Goal: Task Accomplishment & Management: Manage account settings

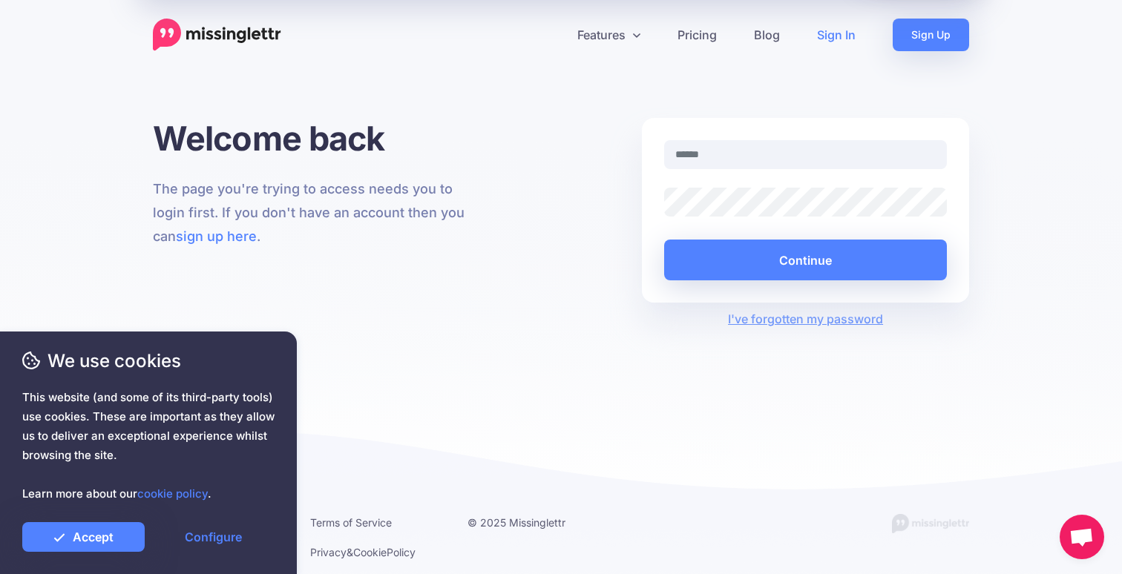
click at [851, 36] on link "Sign In" at bounding box center [836, 35] width 76 height 33
type input "**********"
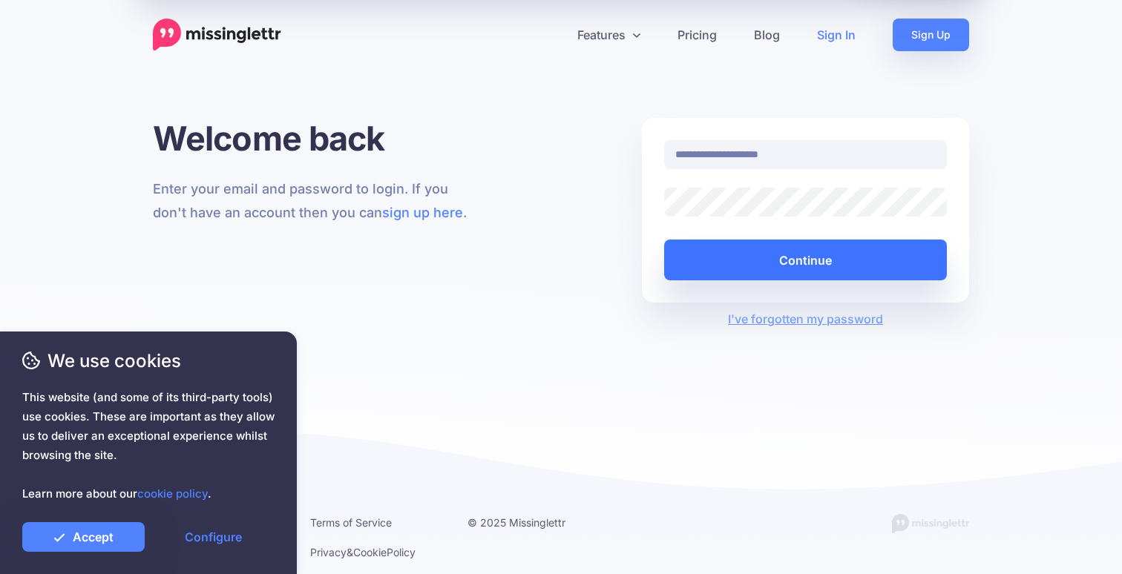
click at [776, 259] on button "Continue" at bounding box center [805, 260] width 283 height 41
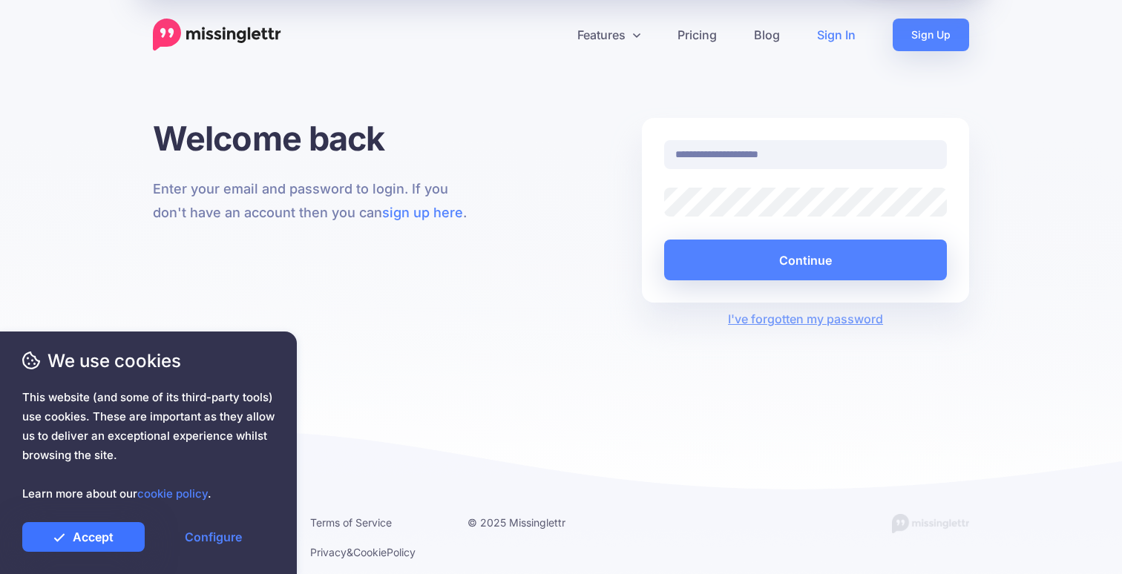
click at [57, 539] on icon at bounding box center [59, 537] width 10 height 8
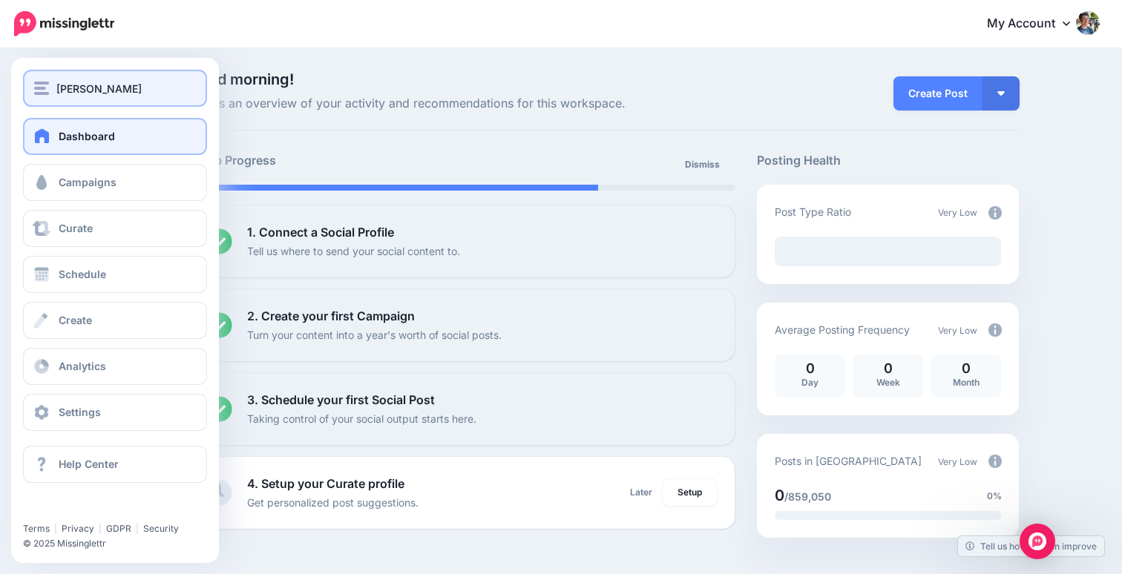
click at [87, 89] on span "S. J. Pajonas" at bounding box center [98, 88] width 85 height 17
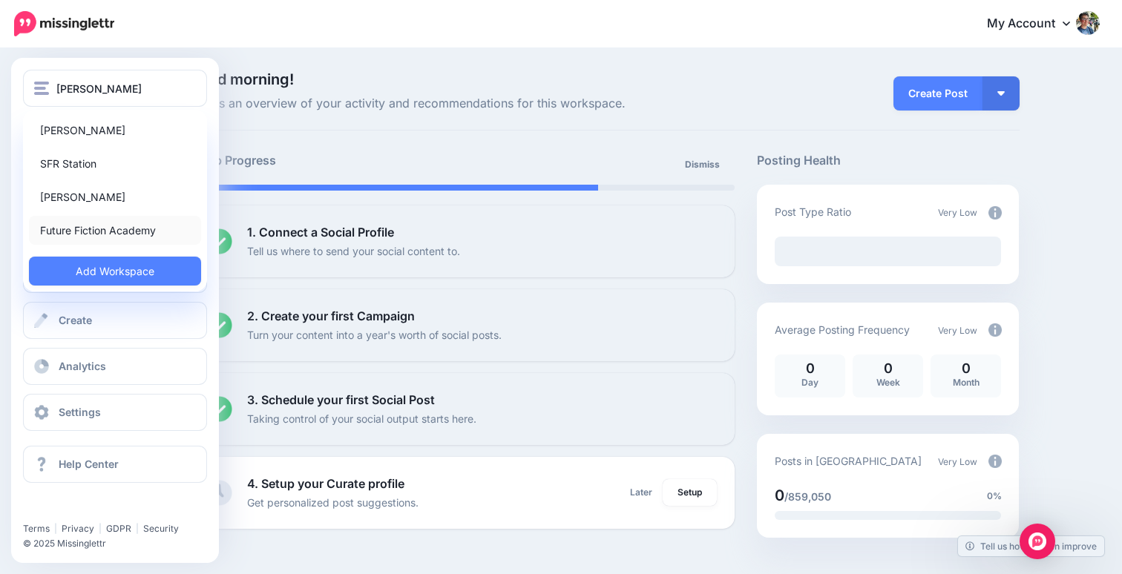
click at [86, 227] on link "Future Fiction Academy" at bounding box center [115, 230] width 172 height 29
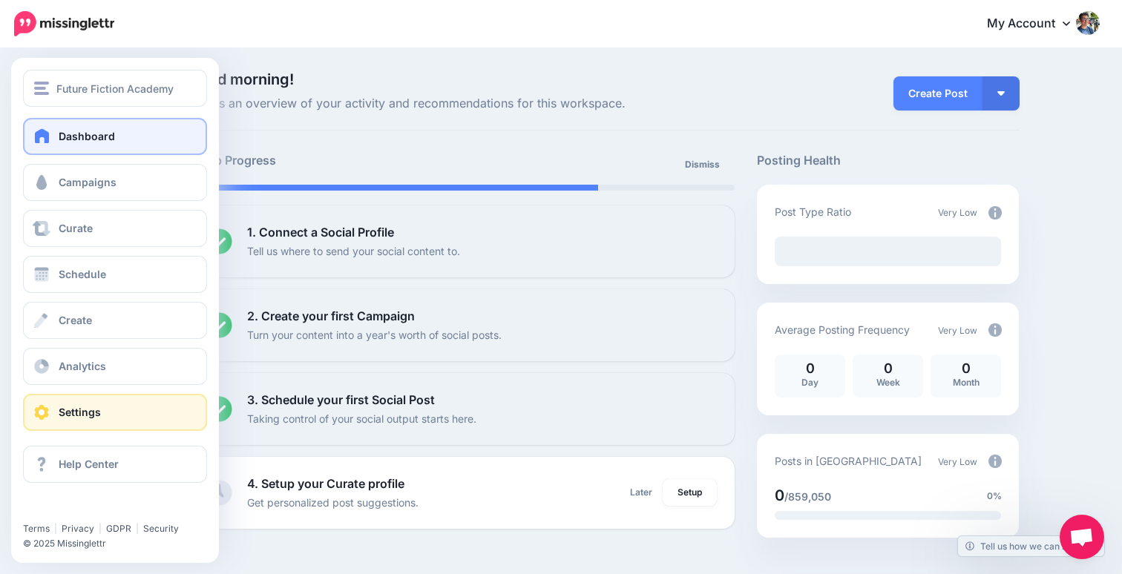
click at [65, 409] on span "Settings" at bounding box center [80, 412] width 42 height 13
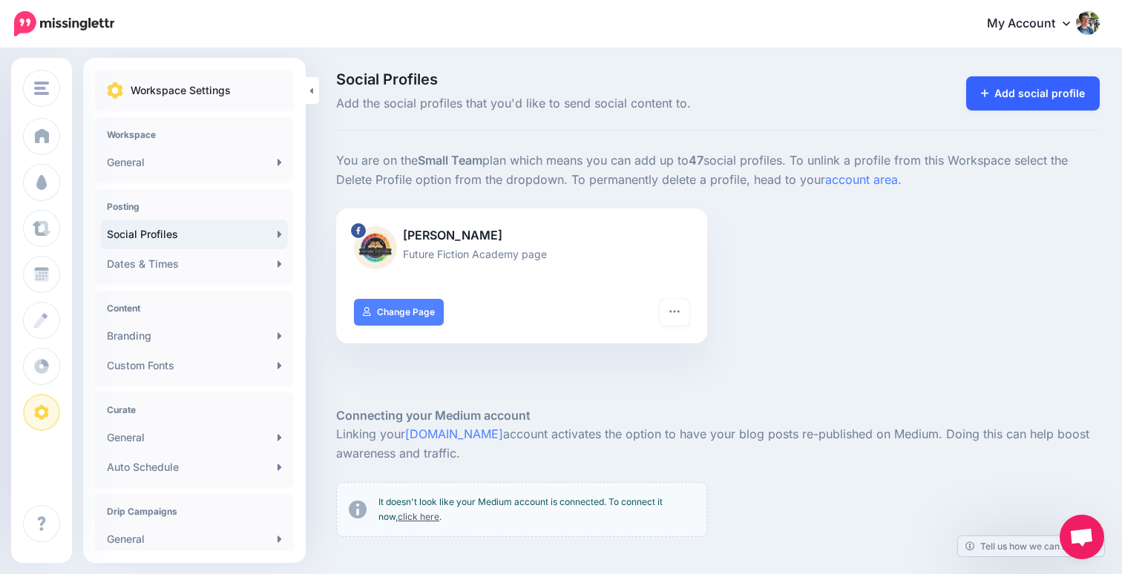
click at [1037, 96] on link "Add social profile" at bounding box center [1033, 93] width 134 height 34
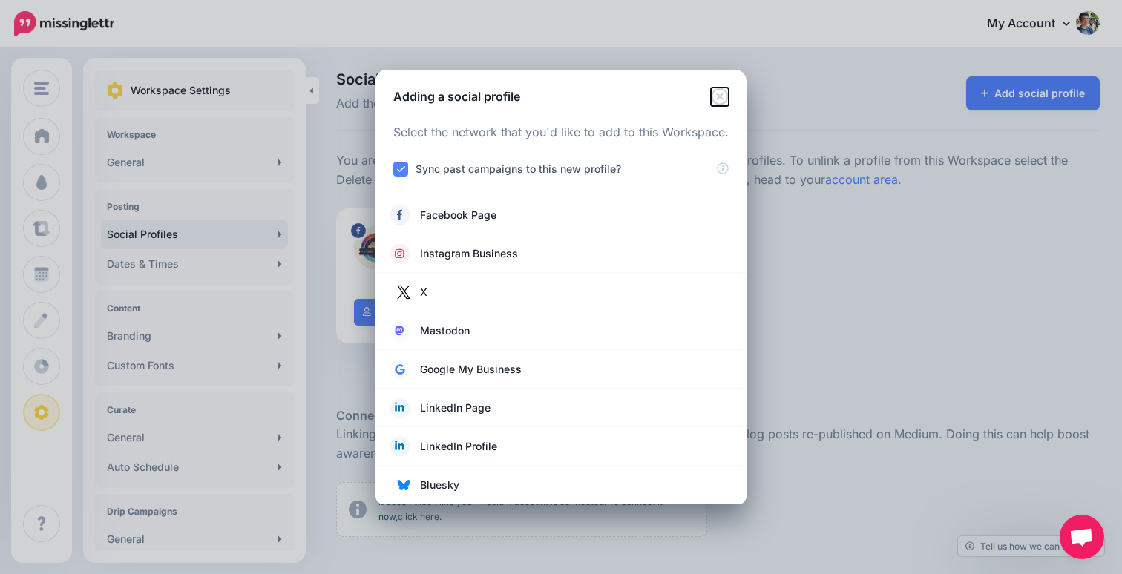
click at [717, 96] on icon "Close" at bounding box center [720, 97] width 18 height 18
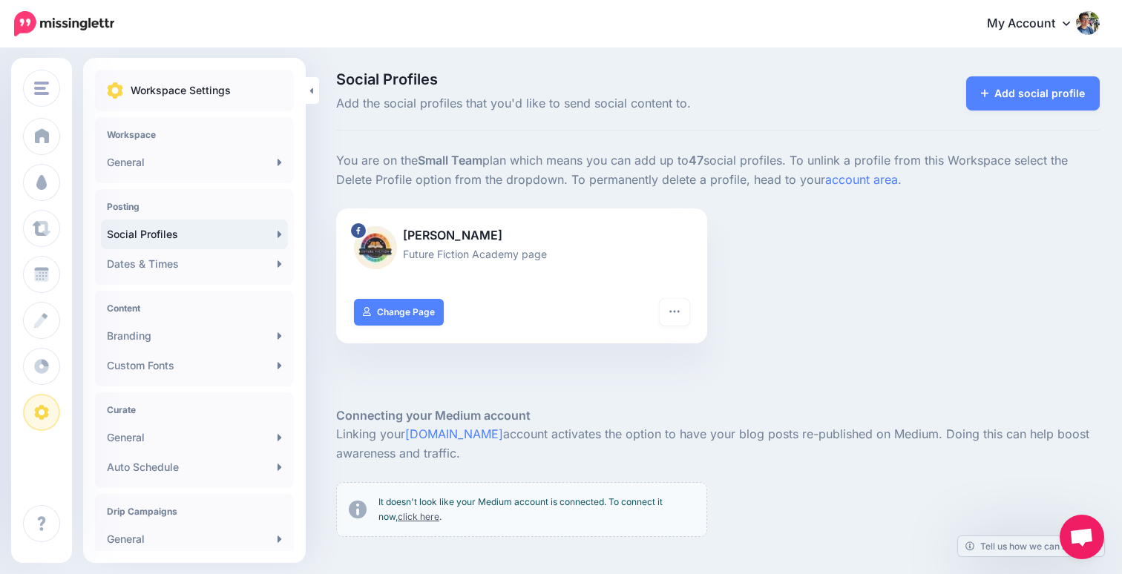
click at [816, 68] on div "Social Profiles Add the social profiles that you'd like to send social content …" at bounding box center [561, 431] width 1122 height 762
click at [887, 270] on div "[PERSON_NAME] Future Fiction Academy page Turn hashtags off Reconnect Pause sen…" at bounding box center [718, 285] width 786 height 154
click at [864, 268] on div "[PERSON_NAME] Future Fiction Academy page Turn hashtags off Reconnect Pause sen…" at bounding box center [718, 285] width 786 height 154
